Goal: Task Accomplishment & Management: Use online tool/utility

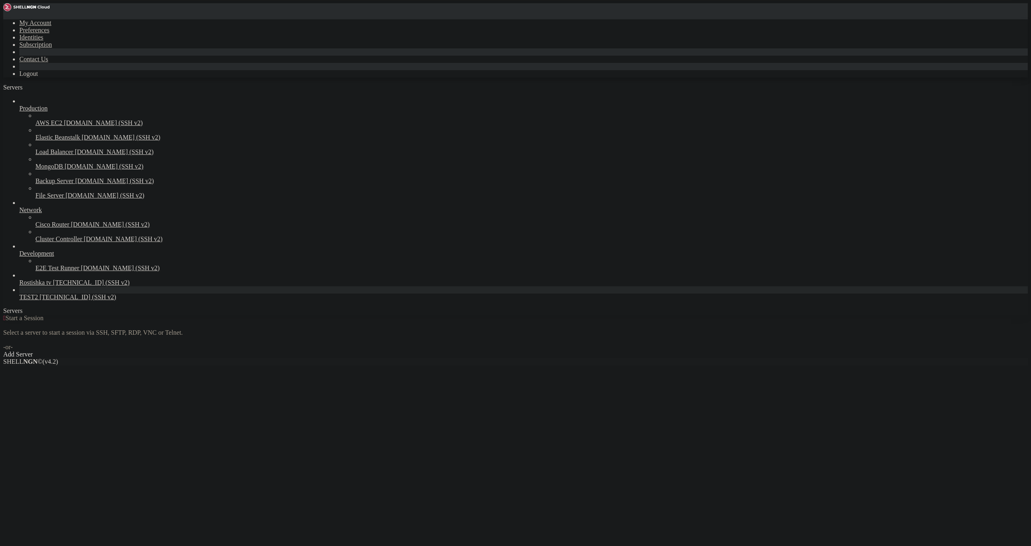
click at [63, 301] on div "Production AWS EC2 [DOMAIN_NAME] (SSH v2) Elastic Beanstalk [DOMAIN_NAME] (SSH …" at bounding box center [515, 199] width 1025 height 203
click at [65, 300] on span "[TECHNICAL_ID] (SSH v2)" at bounding box center [77, 296] width 77 height 7
click at [67, 300] on span "[TECHNICAL_ID] (SSH v2)" at bounding box center [77, 296] width 77 height 7
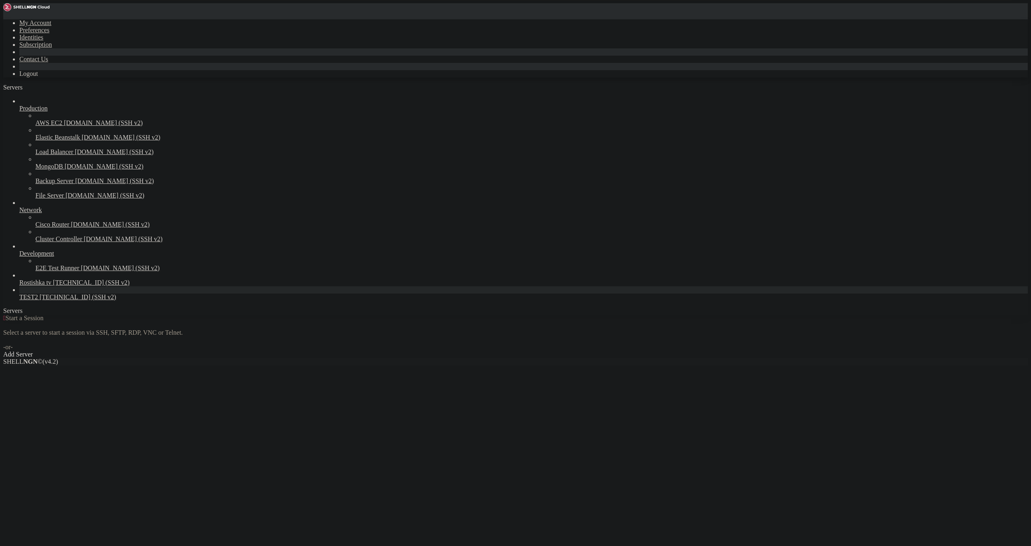
click at [68, 300] on span "[TECHNICAL_ID] (SSH v2)" at bounding box center [77, 296] width 77 height 7
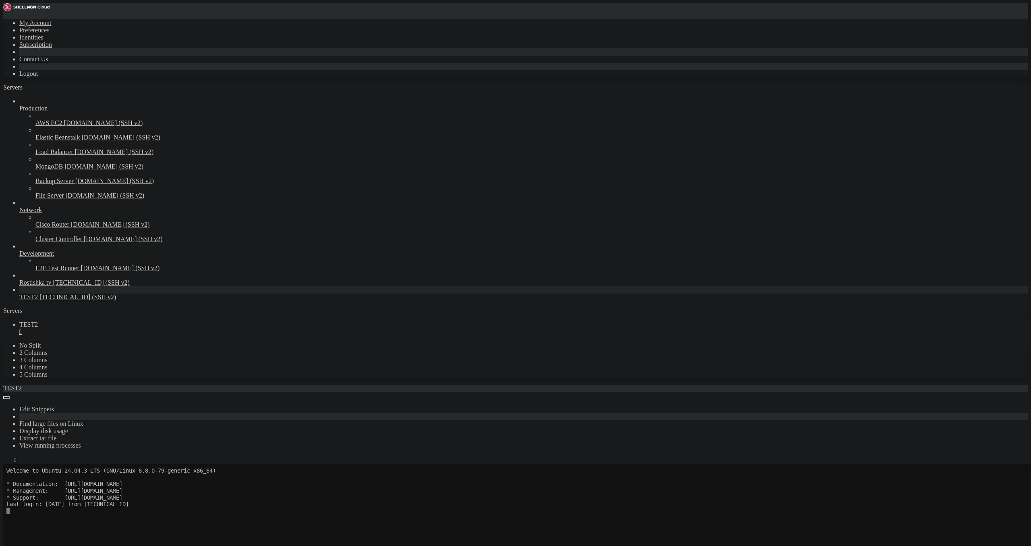
scroll to position [47, 0]
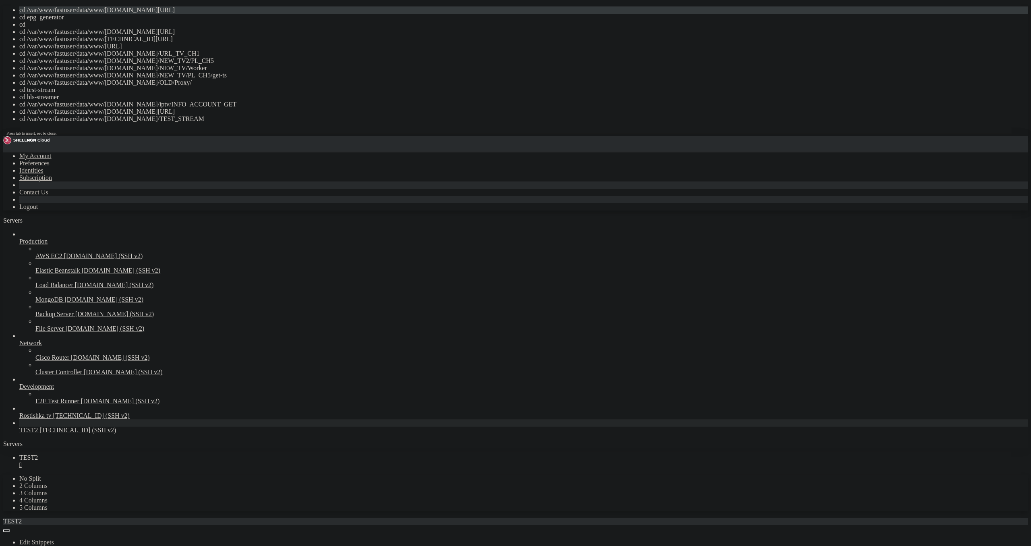
drag, startPoint x: 303, startPoint y: 256, endPoint x: 200, endPoint y: 185, distance: 125.0
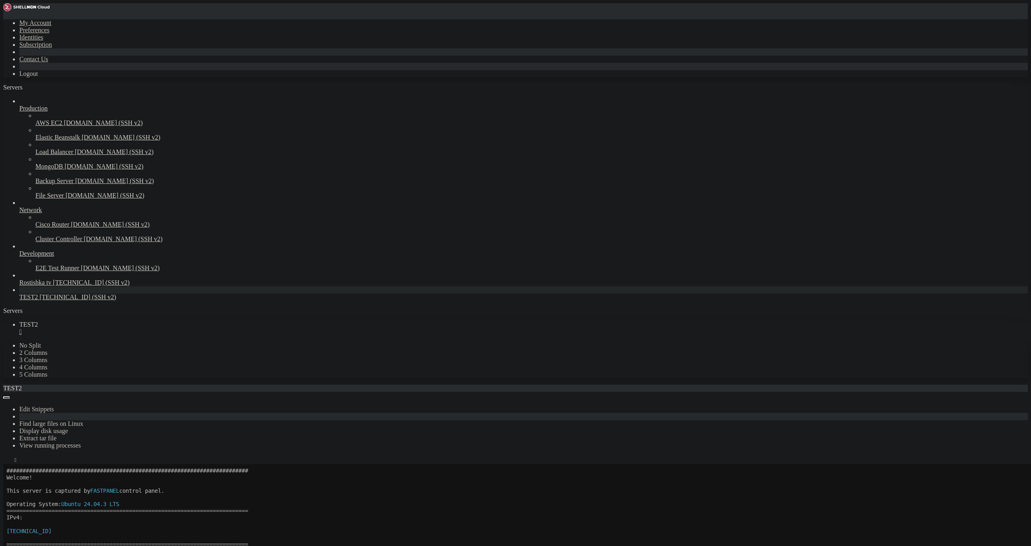
drag, startPoint x: 232, startPoint y: 756, endPoint x: 405, endPoint y: 757, distance: 173.7
click at [139, 328] on div "" at bounding box center [523, 331] width 1009 height 7
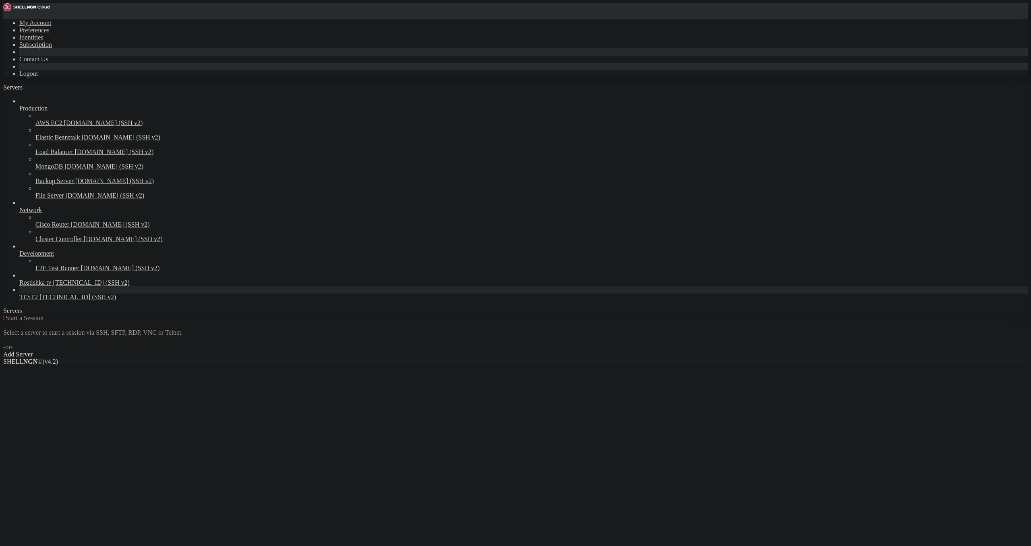
click at [65, 301] on div "TEST2 [TECHNICAL_ID] (SSH v2)" at bounding box center [523, 296] width 1009 height 7
click at [38, 300] on span "TEST2" at bounding box center [28, 296] width 19 height 7
